Goal: Task Accomplishment & Management: Manage account settings

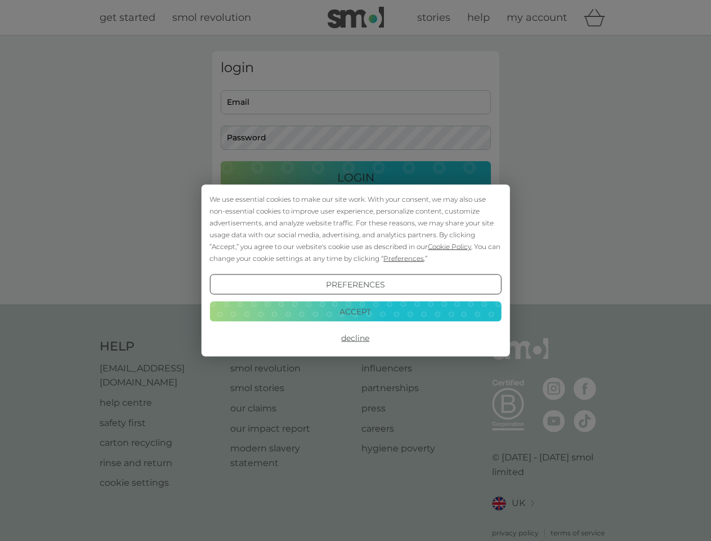
click at [450, 246] on span "Cookie Policy" at bounding box center [449, 246] width 43 height 8
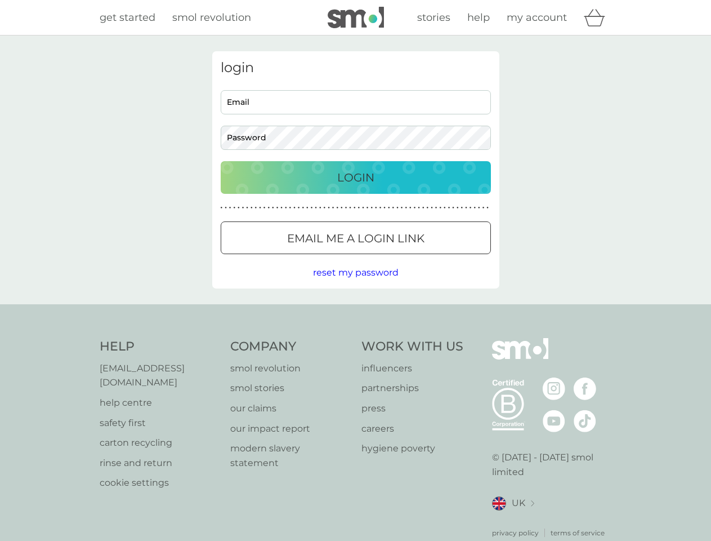
click at [403, 258] on div "login Email Password Login ● ● ● ● ● ● ● ● ● ● ● ● ● ● ● ● ● ● ● ● ● ● ● ● ● ● …" at bounding box center [355, 169] width 287 height 237
click at [355, 284] on div "login Email Password Login ● ● ● ● ● ● ● ● ● ● ● ● ● ● ● ● ● ● ● ● ● ● ● ● ● ● …" at bounding box center [355, 169] width 287 height 237
click at [355, 338] on div "Help [EMAIL_ADDRESS][DOMAIN_NAME] help centre safety first carton recycling rin…" at bounding box center [356, 438] width 512 height 200
click at [355, 311] on div "Help [EMAIL_ADDRESS][DOMAIN_NAME] help centre safety first carton recycling rin…" at bounding box center [355, 437] width 711 height 267
